Goal: Transaction & Acquisition: Purchase product/service

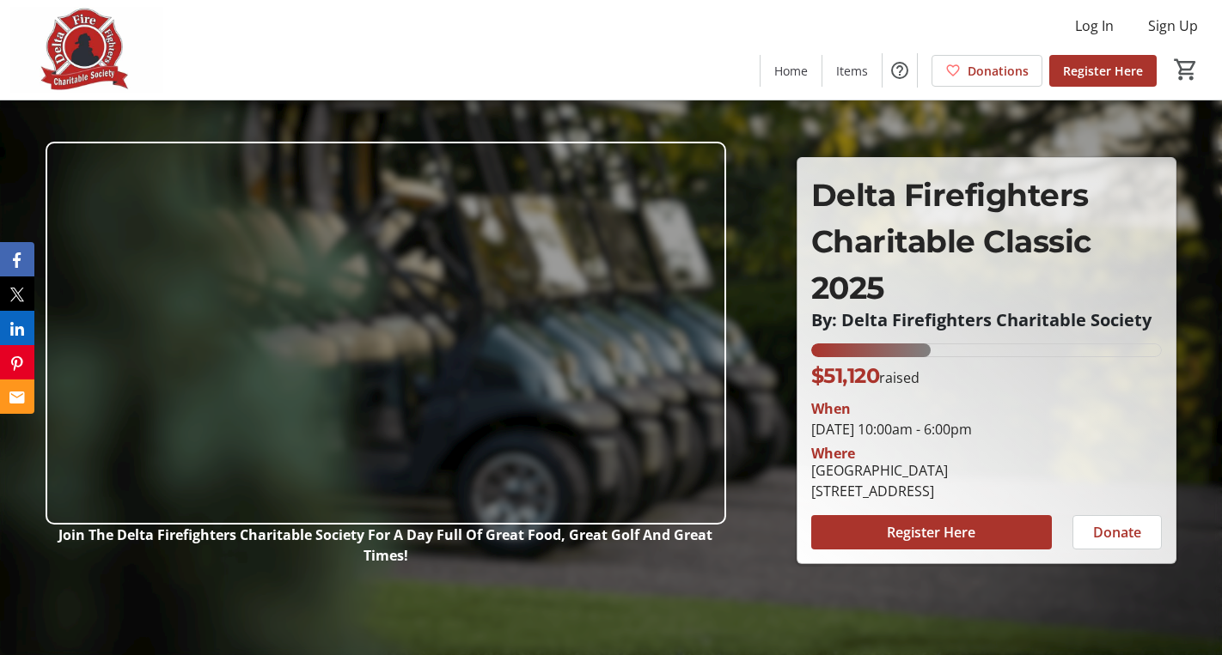
drag, startPoint x: 824, startPoint y: 375, endPoint x: 929, endPoint y: 371, distance: 104.9
click at [929, 371] on div "$51,120 raised" at bounding box center [986, 376] width 350 height 31
